Goal: Transaction & Acquisition: Purchase product/service

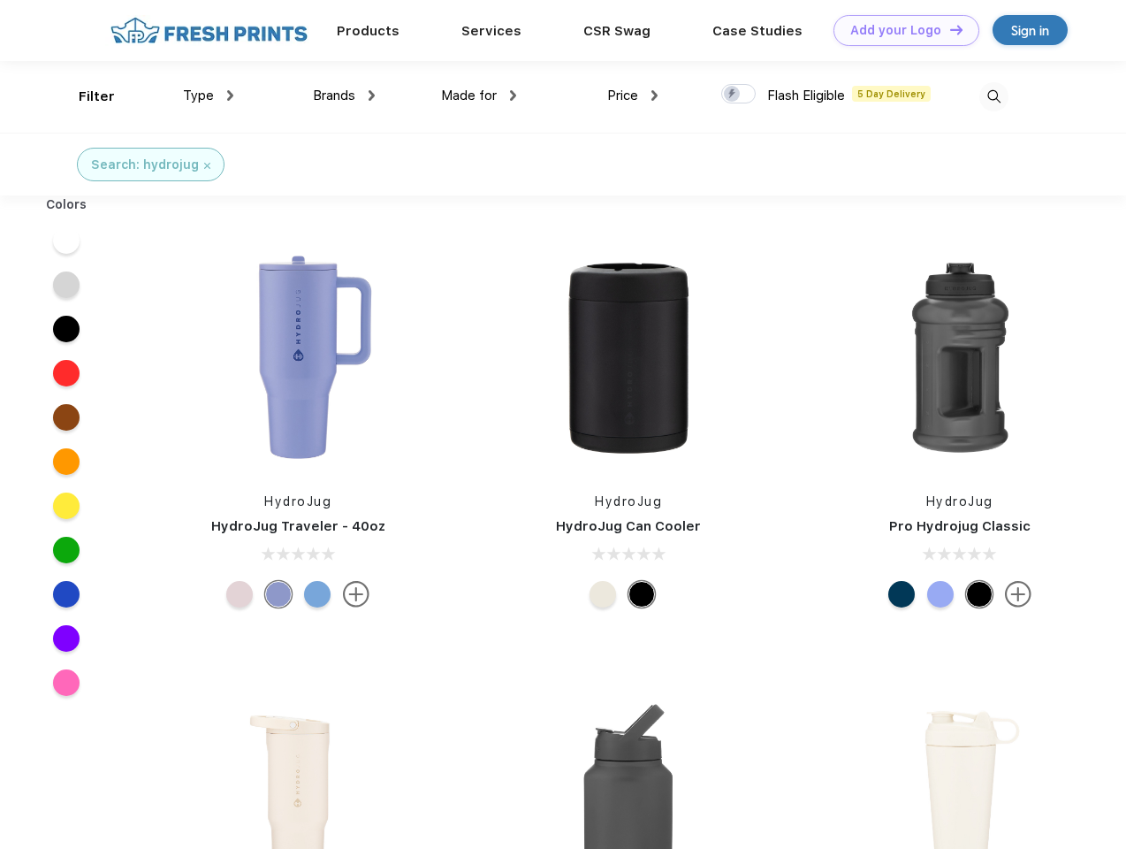
click at [900, 30] on link "Add your Logo Design Tool" at bounding box center [907, 30] width 146 height 31
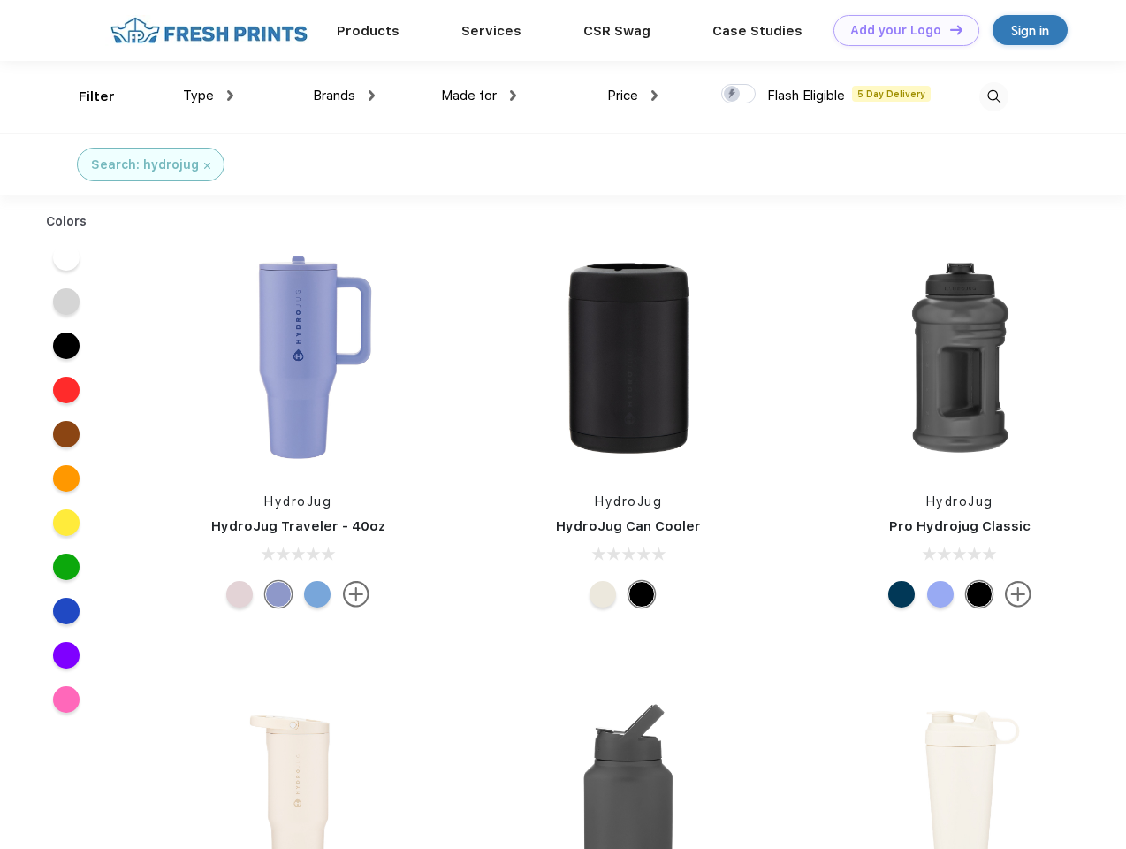
click at [0, 0] on div "Design Tool" at bounding box center [0, 0] width 0 height 0
click at [949, 29] on link "Add your Logo Design Tool" at bounding box center [907, 30] width 146 height 31
click at [85, 96] on div "Filter" at bounding box center [97, 97] width 36 height 20
click at [209, 95] on span "Type" at bounding box center [198, 96] width 31 height 16
click at [344, 95] on span "Brands" at bounding box center [334, 96] width 42 height 16
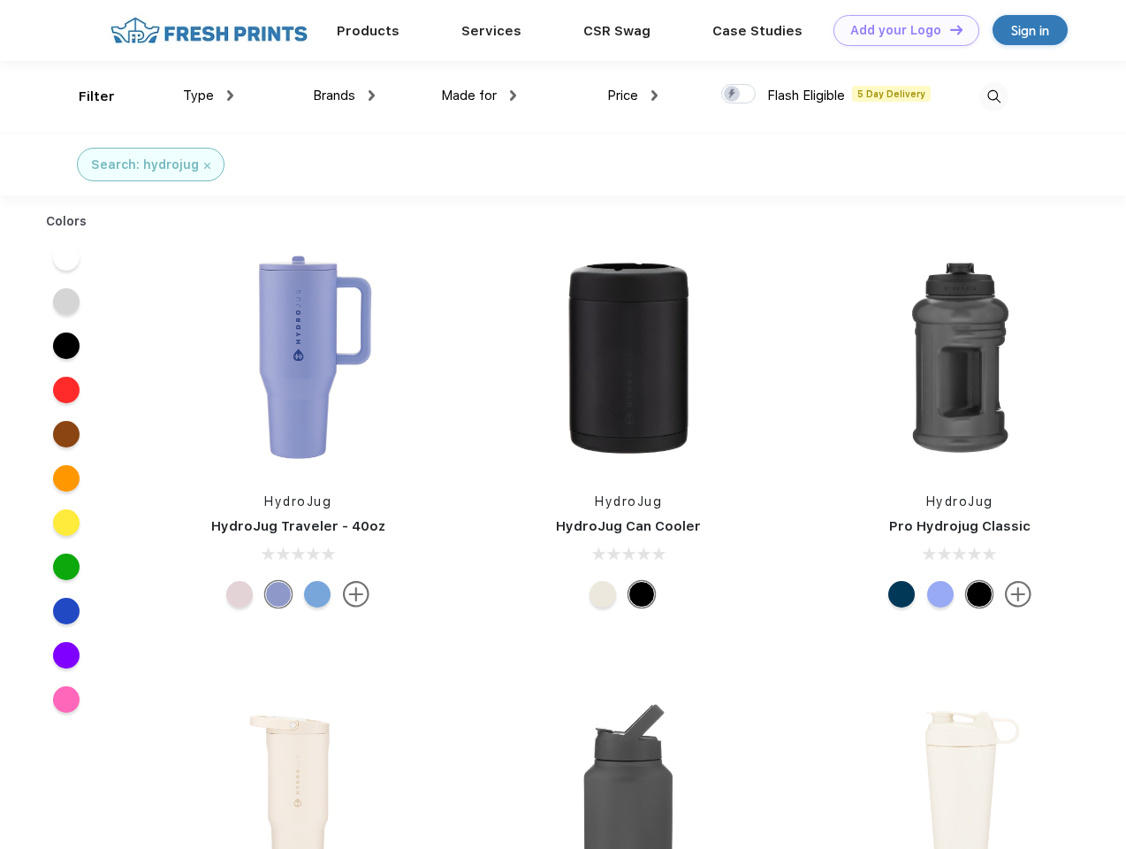
click at [479, 95] on span "Made for" at bounding box center [469, 96] width 56 height 16
click at [633, 95] on span "Price" at bounding box center [622, 96] width 31 height 16
click at [739, 95] on div at bounding box center [738, 93] width 34 height 19
click at [733, 95] on input "checkbox" at bounding box center [726, 88] width 11 height 11
click at [994, 96] on img at bounding box center [993, 96] width 29 height 29
